Goal: Download file/media

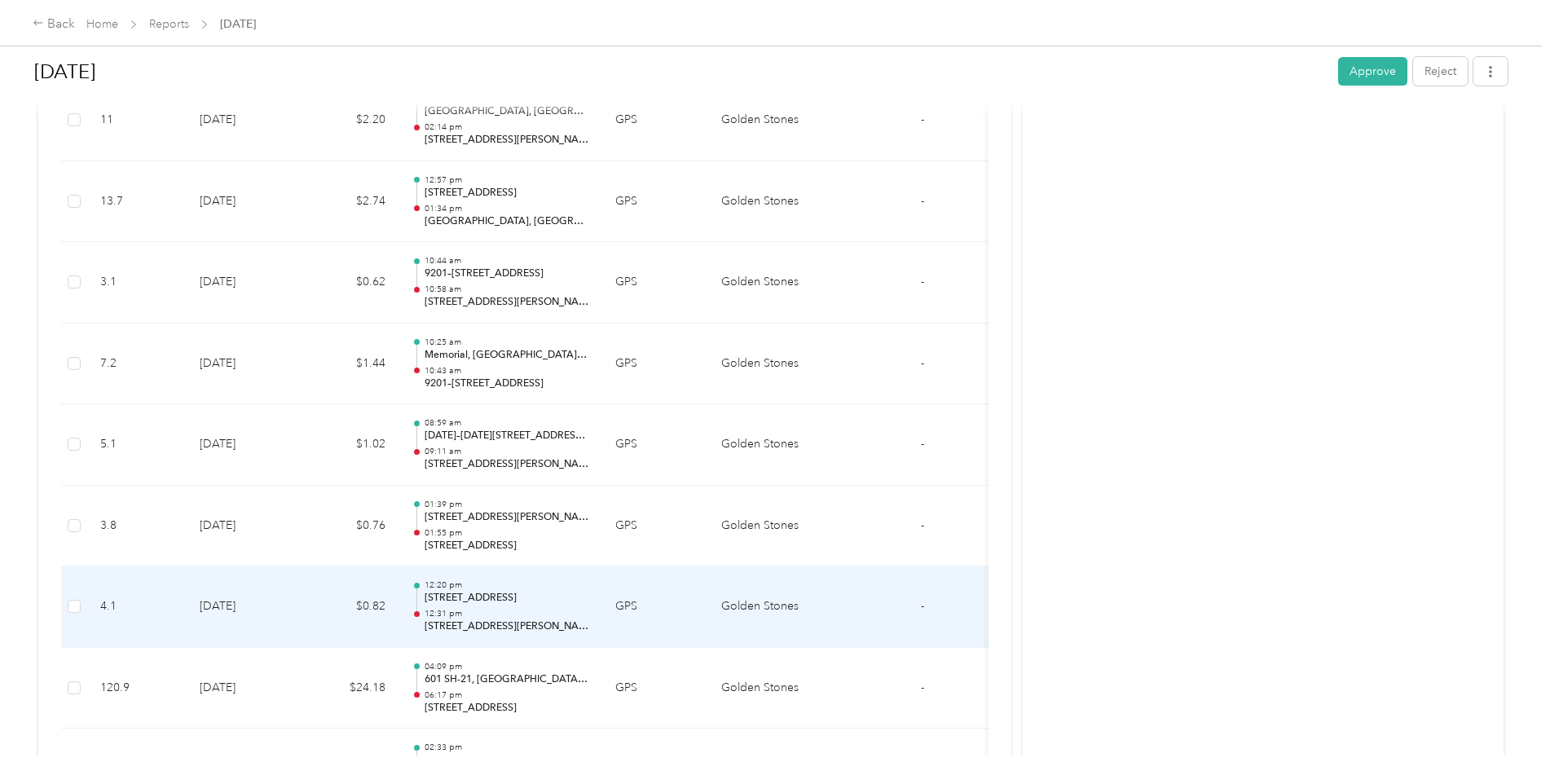
scroll to position [1906, 0]
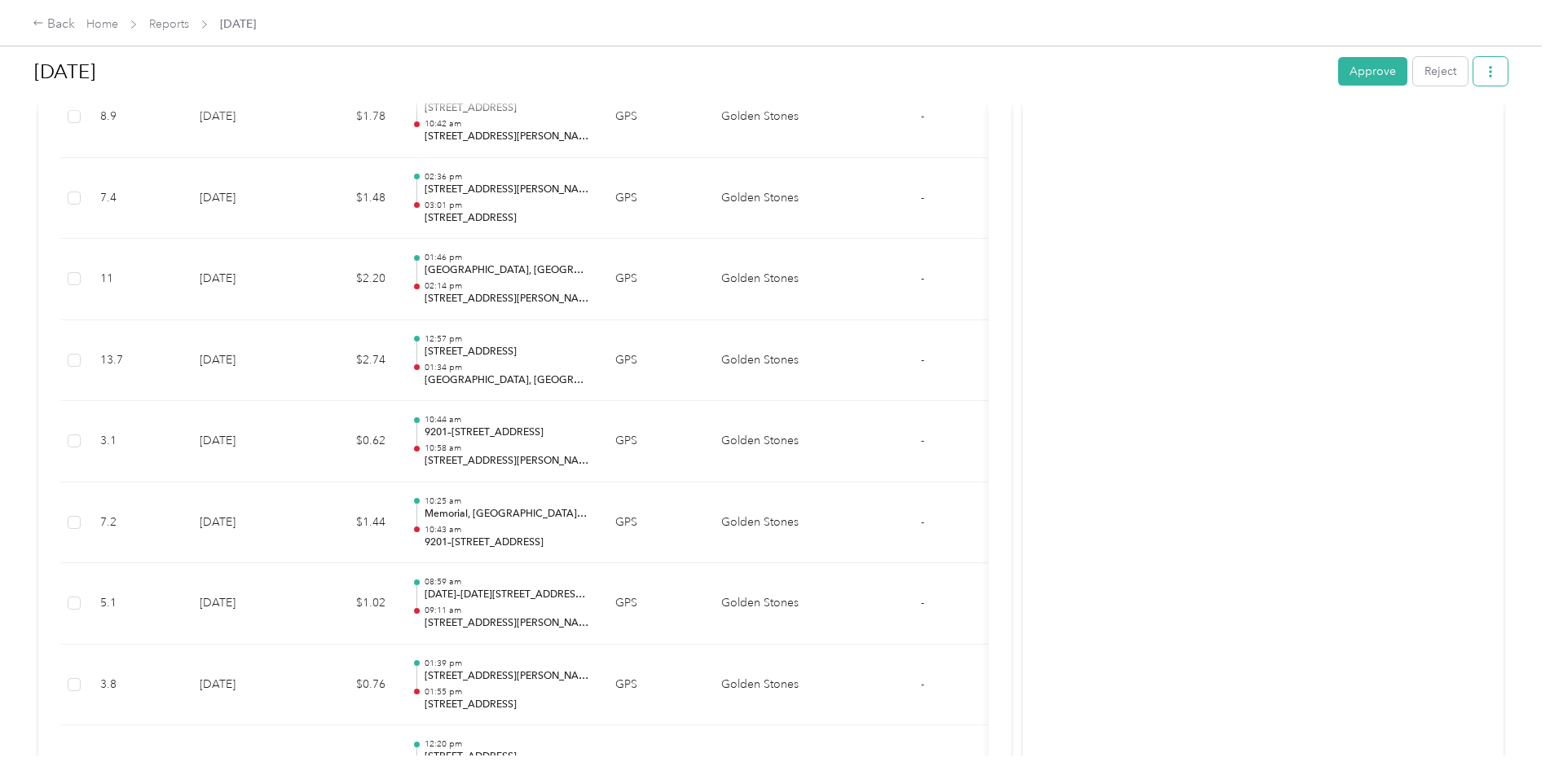
click at [1478, 73] on button "button" at bounding box center [1490, 71] width 34 height 28
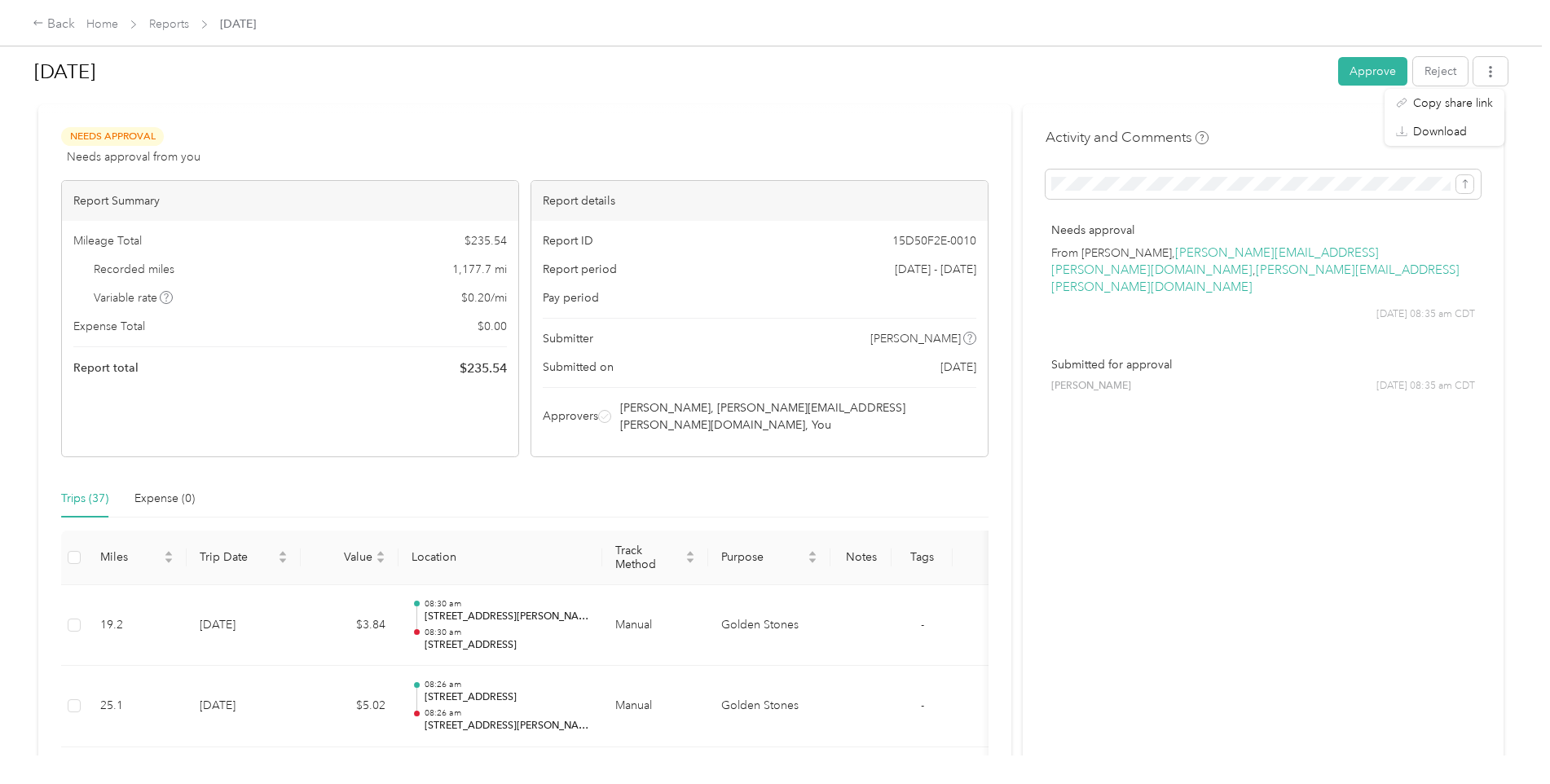
scroll to position [0, 0]
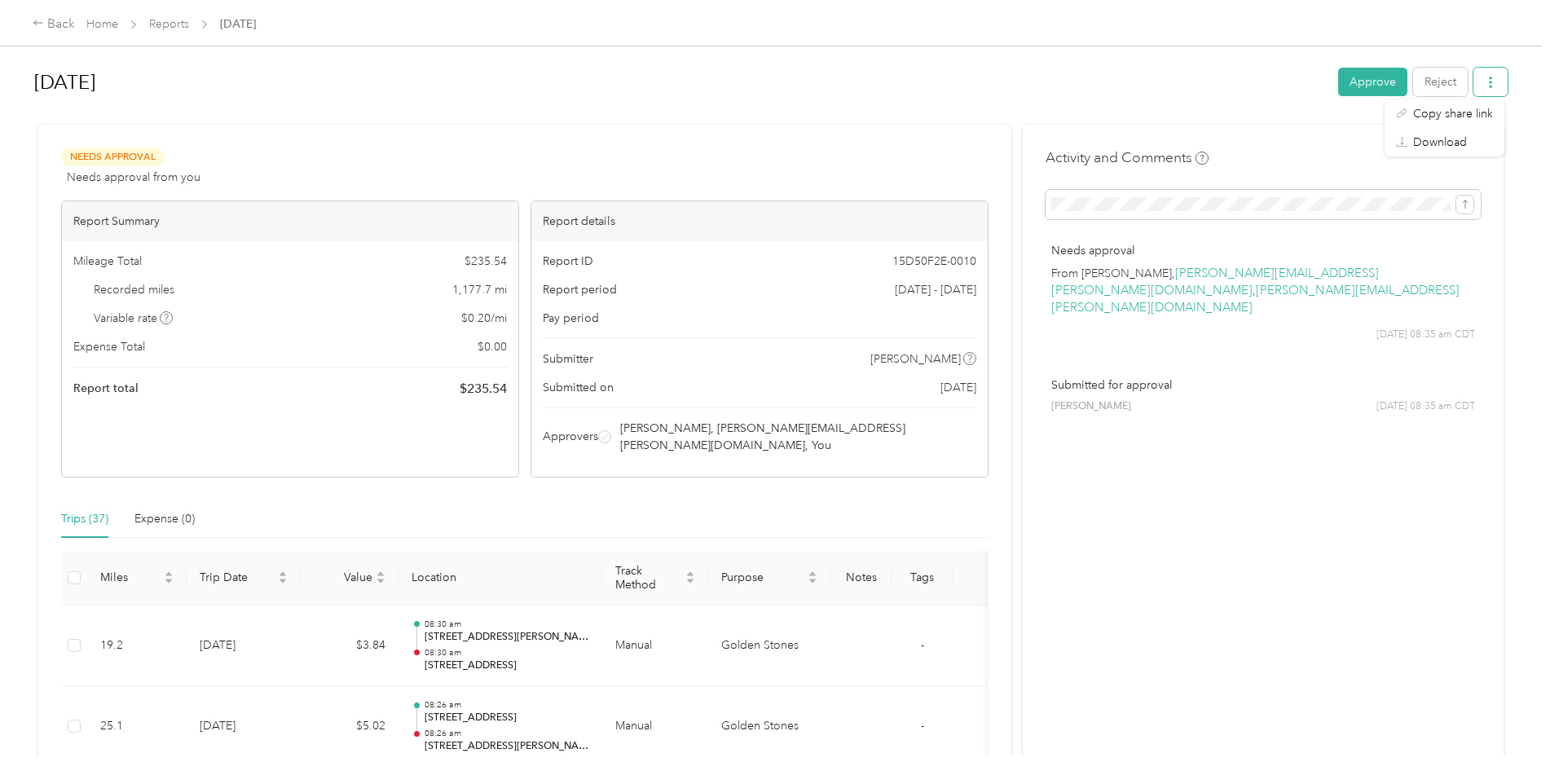
click at [1484, 85] on icon "button" at bounding box center [1490, 82] width 12 height 12
click at [1487, 85] on icon "button" at bounding box center [1490, 82] width 12 height 12
click at [1443, 137] on span "Download" at bounding box center [1440, 142] width 54 height 17
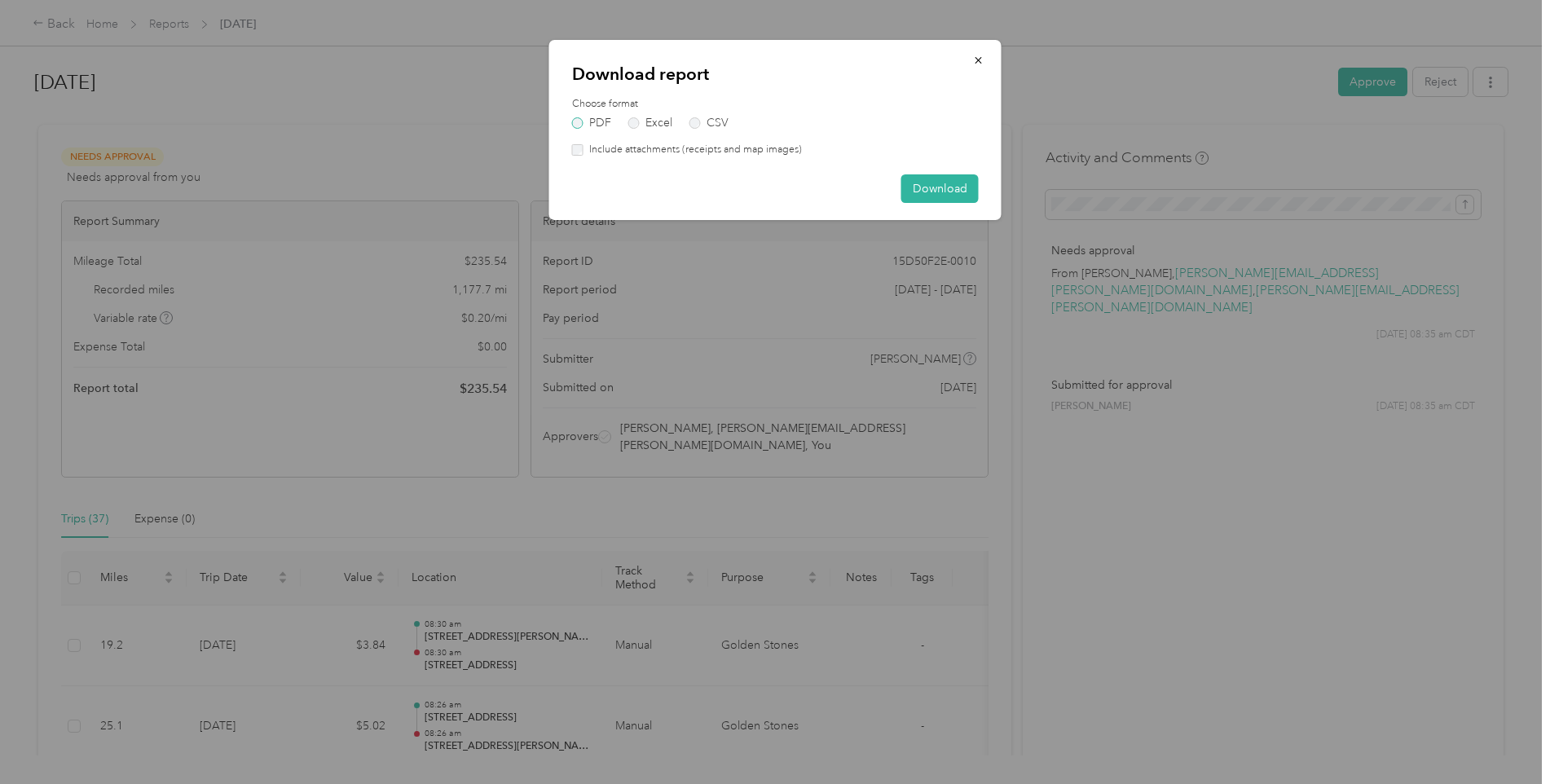
click at [577, 118] on label "PDF" at bounding box center [592, 123] width 39 height 12
click at [943, 189] on button "Download" at bounding box center [940, 188] width 77 height 28
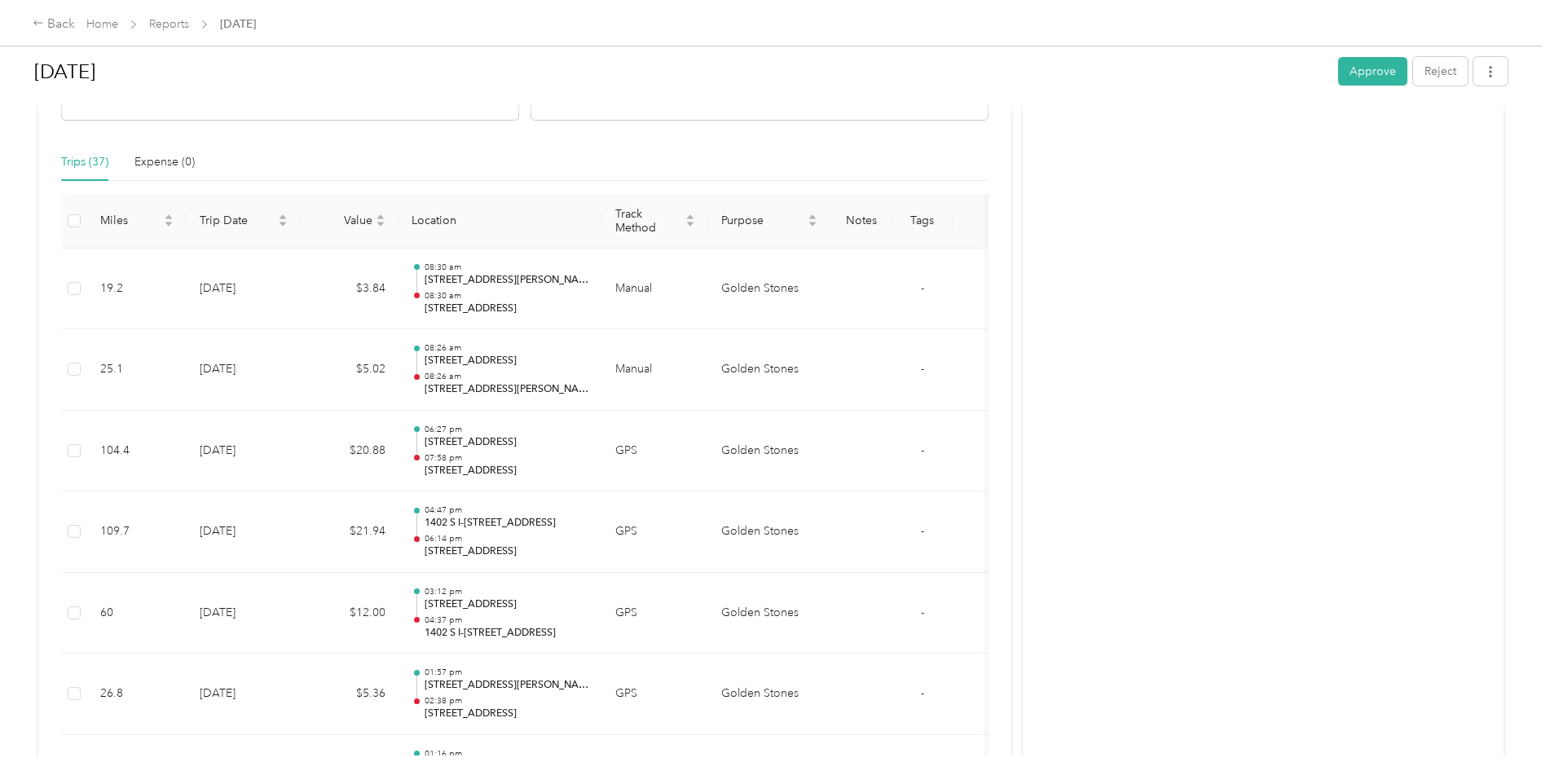
scroll to position [359, 0]
drag, startPoint x: 1149, startPoint y: 533, endPoint x: 1147, endPoint y: 516, distance: 17.1
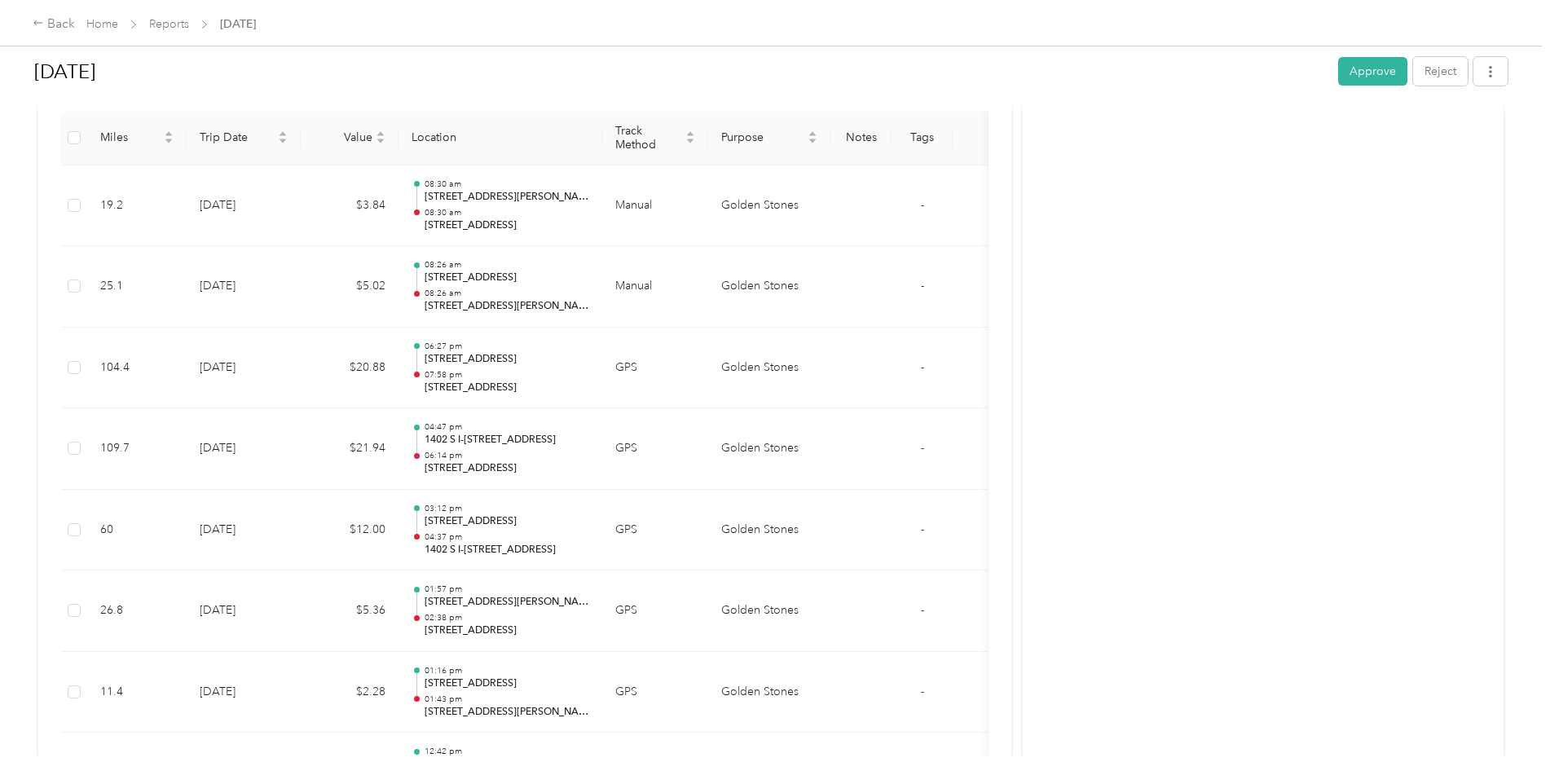
scroll to position [0, 0]
